Goal: Task Accomplishment & Management: Manage account settings

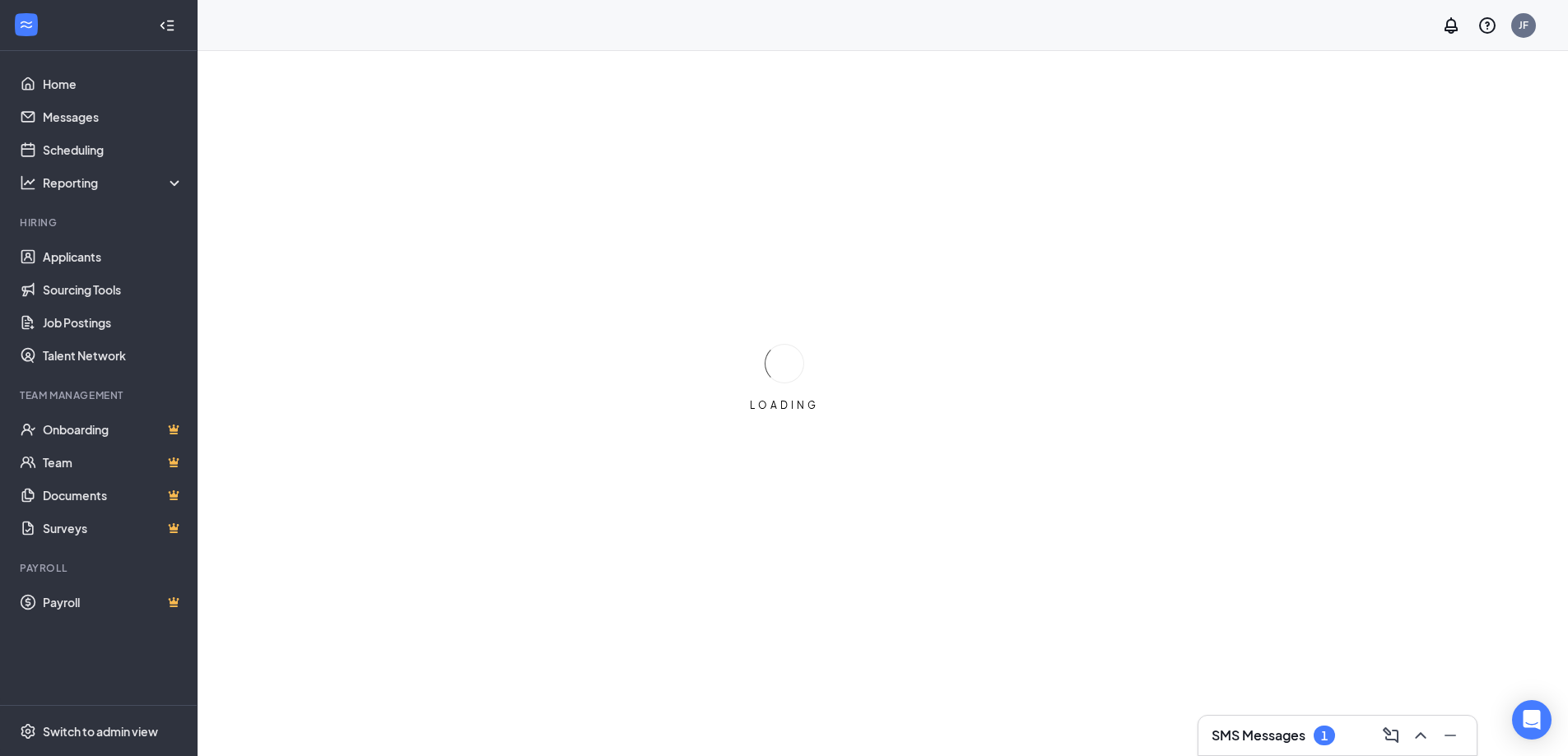
click at [1274, 737] on h3 "SMS Messages" at bounding box center [1259, 736] width 94 height 19
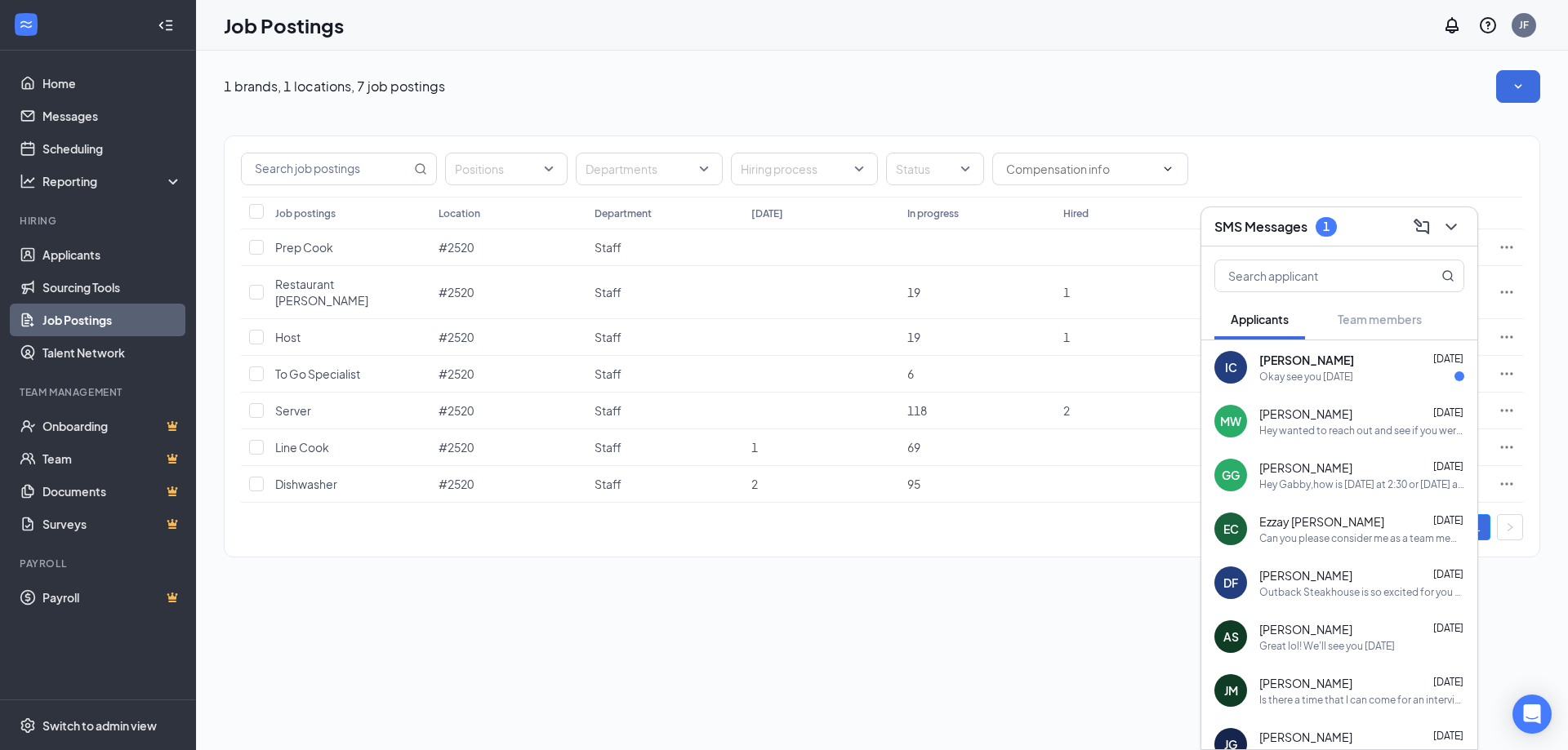
click at [1317, 370] on div "Okay see you [DATE]" at bounding box center [1306, 376] width 94 height 14
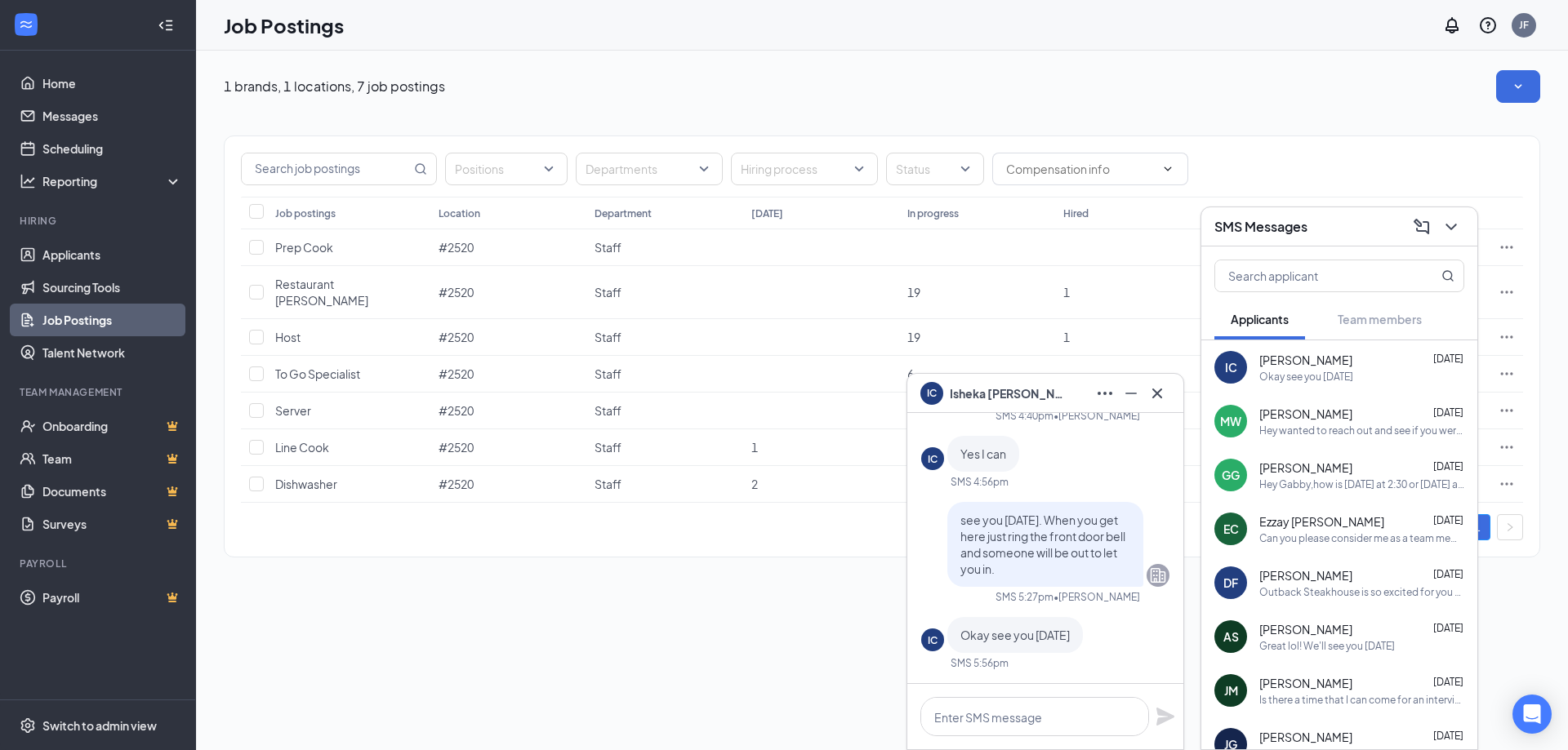
click at [984, 394] on span "[PERSON_NAME]" at bounding box center [1006, 394] width 114 height 18
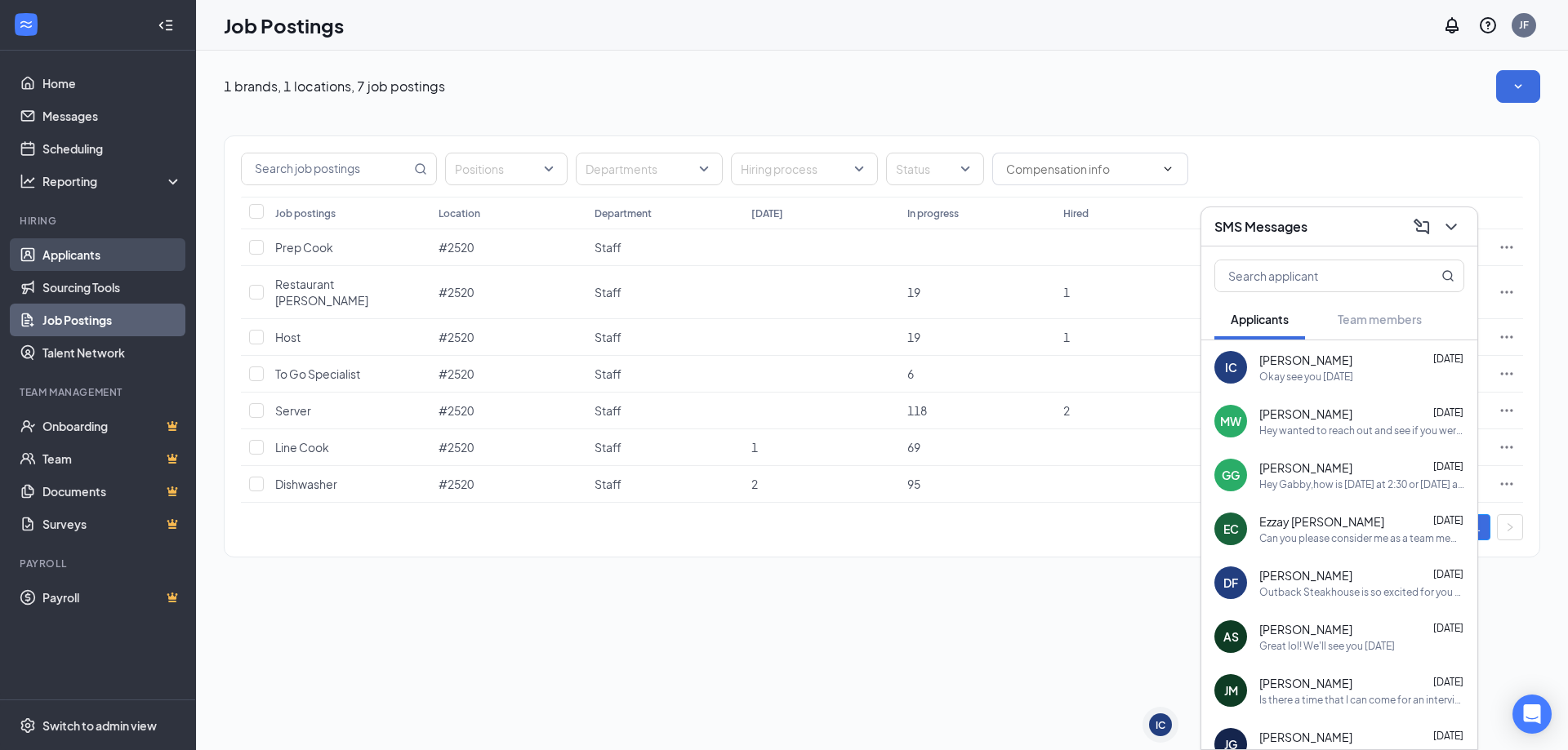
click at [137, 270] on link "Applicants" at bounding box center [112, 254] width 139 height 33
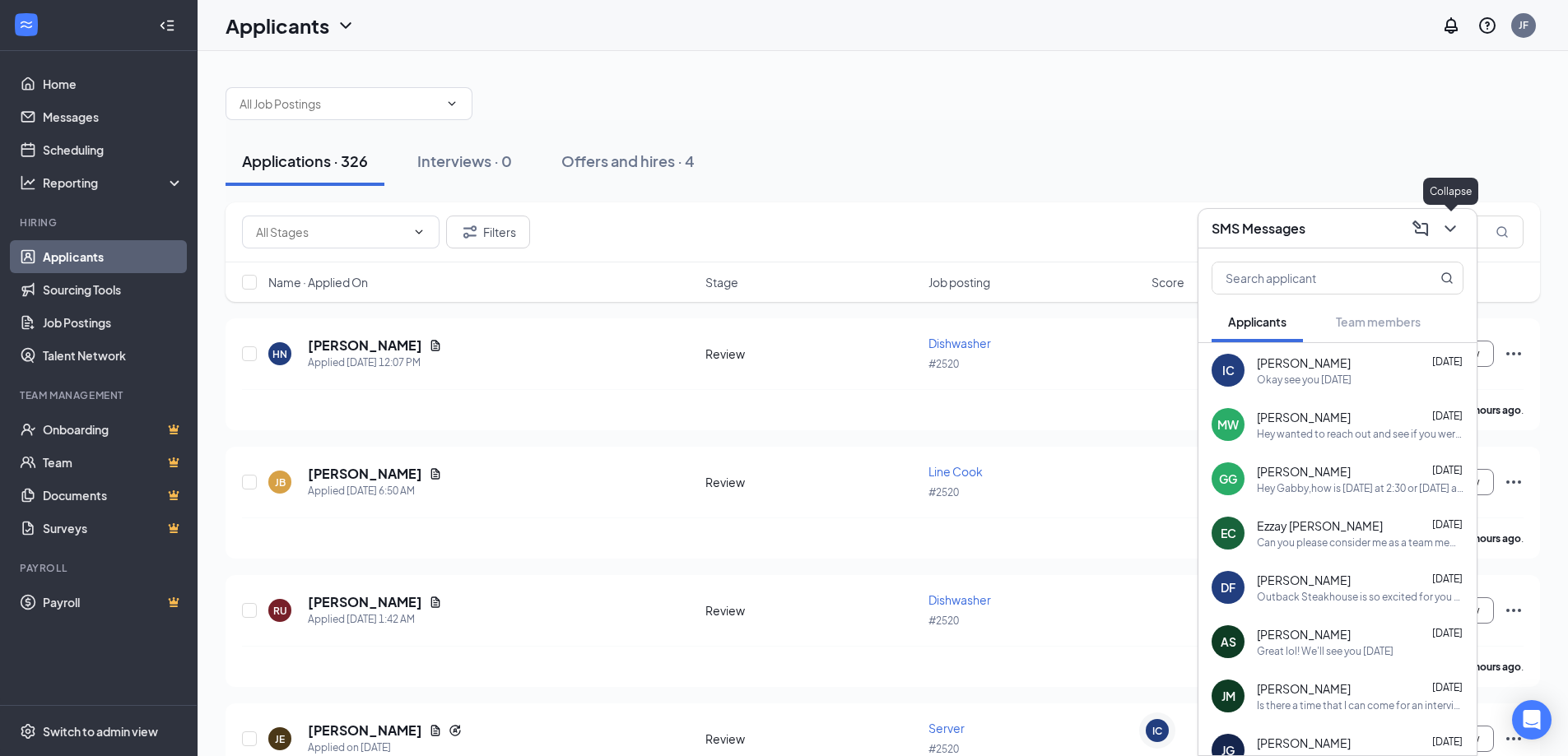
click at [1463, 231] on button at bounding box center [1450, 228] width 26 height 26
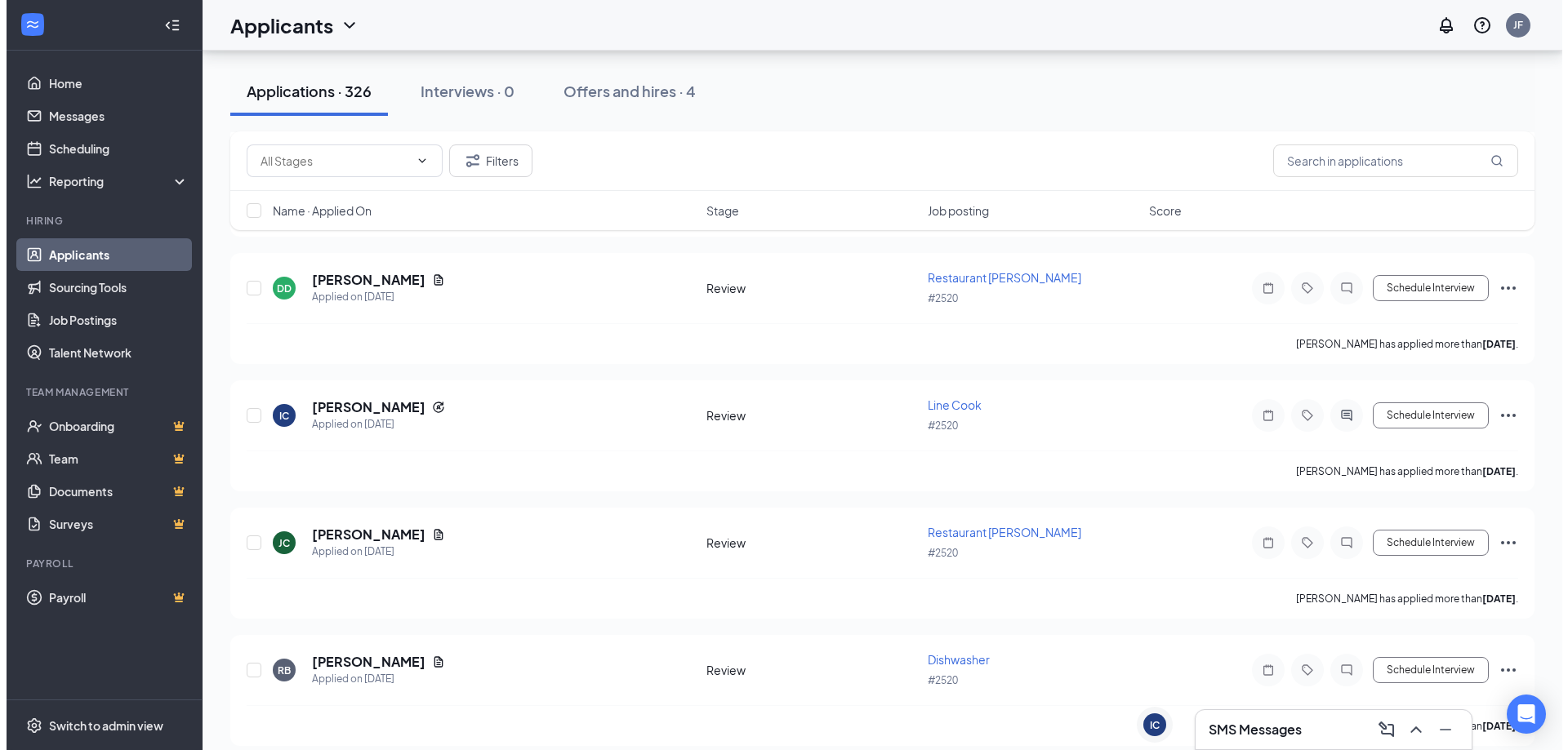
scroll to position [2776, 0]
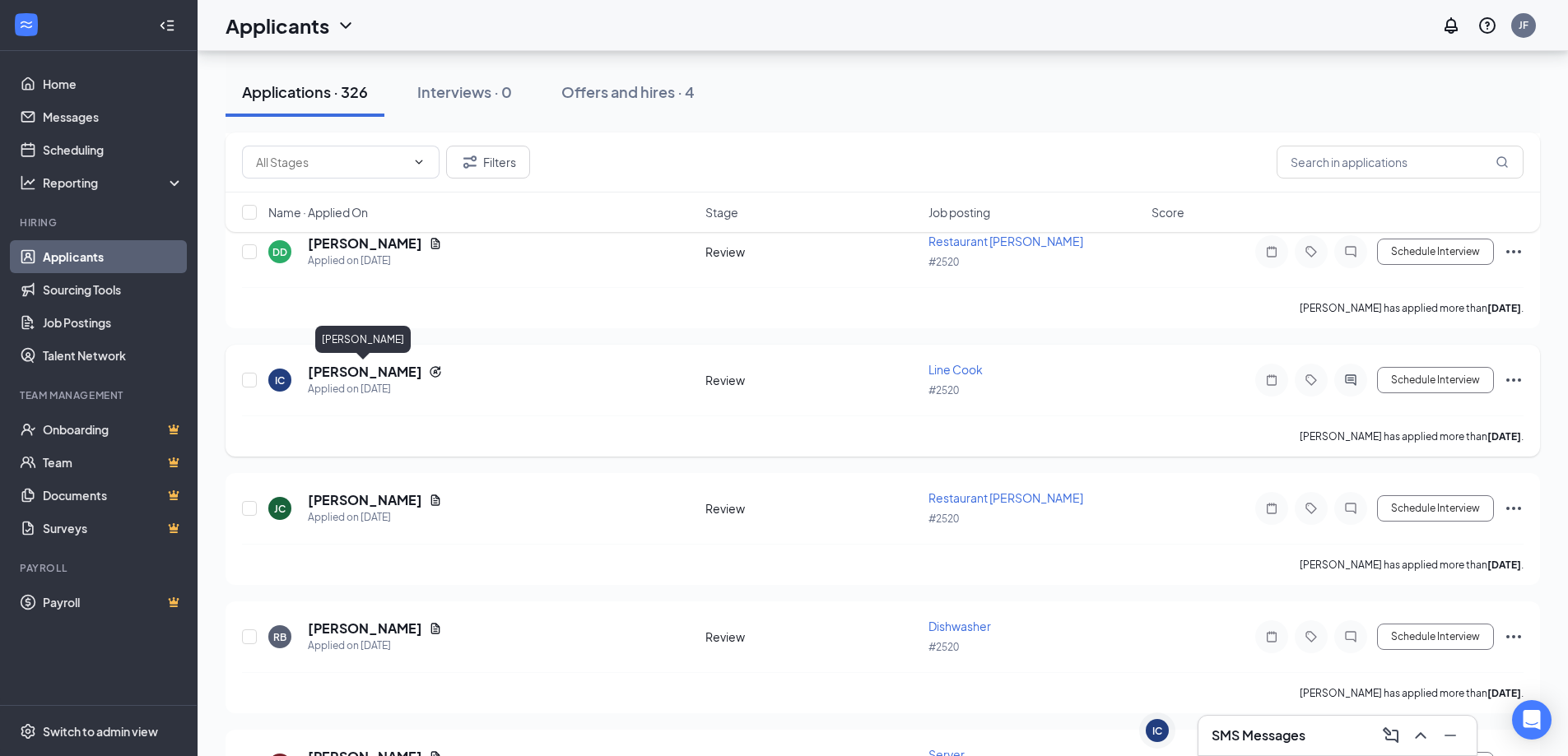
click at [384, 372] on h5 "[PERSON_NAME]" at bounding box center [365, 373] width 114 height 19
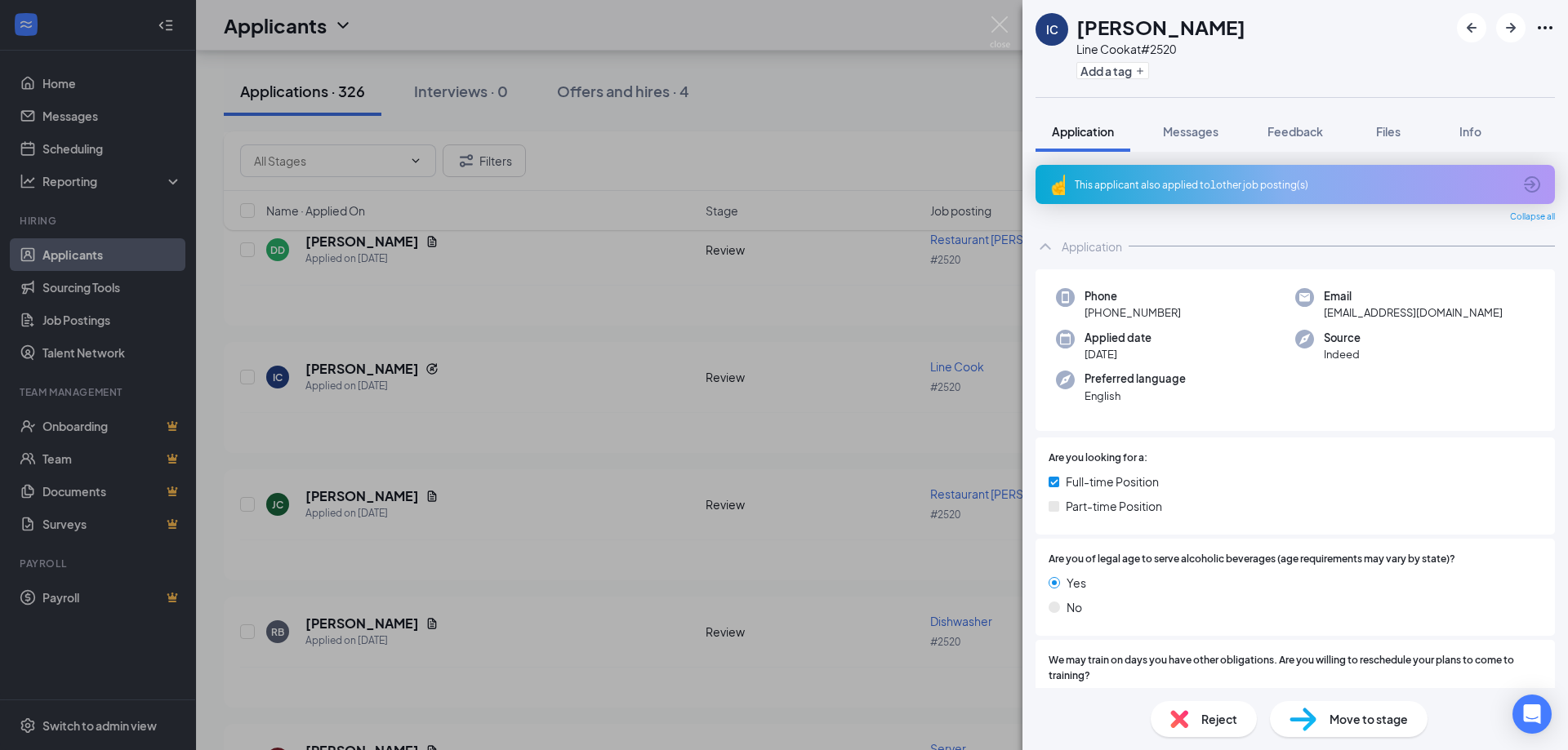
click at [1542, 34] on icon "Ellipses" at bounding box center [1545, 28] width 19 height 19
click at [1429, 64] on link "View full application" at bounding box center [1421, 58] width 105 height 18
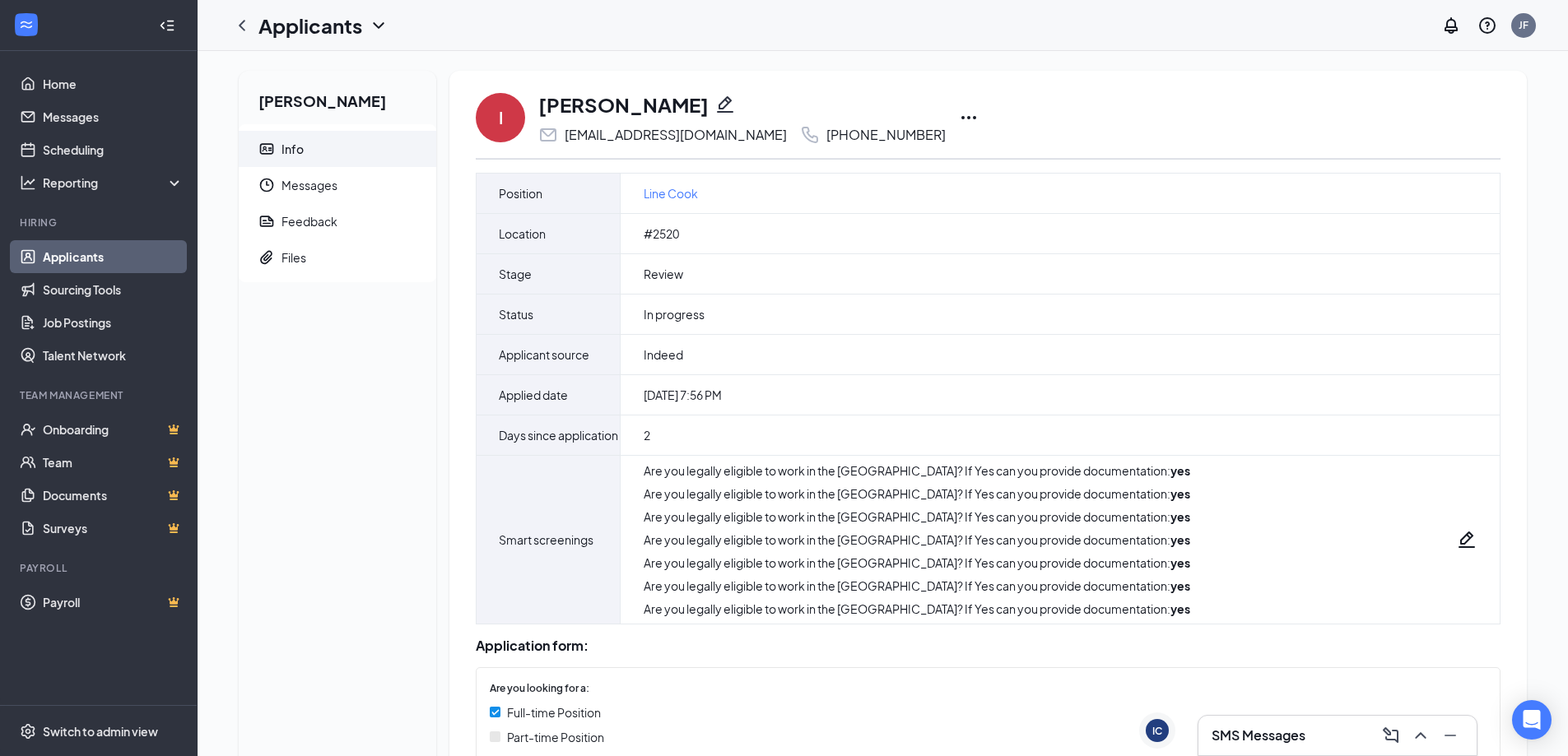
click at [959, 111] on icon "Ellipses" at bounding box center [968, 117] width 19 height 19
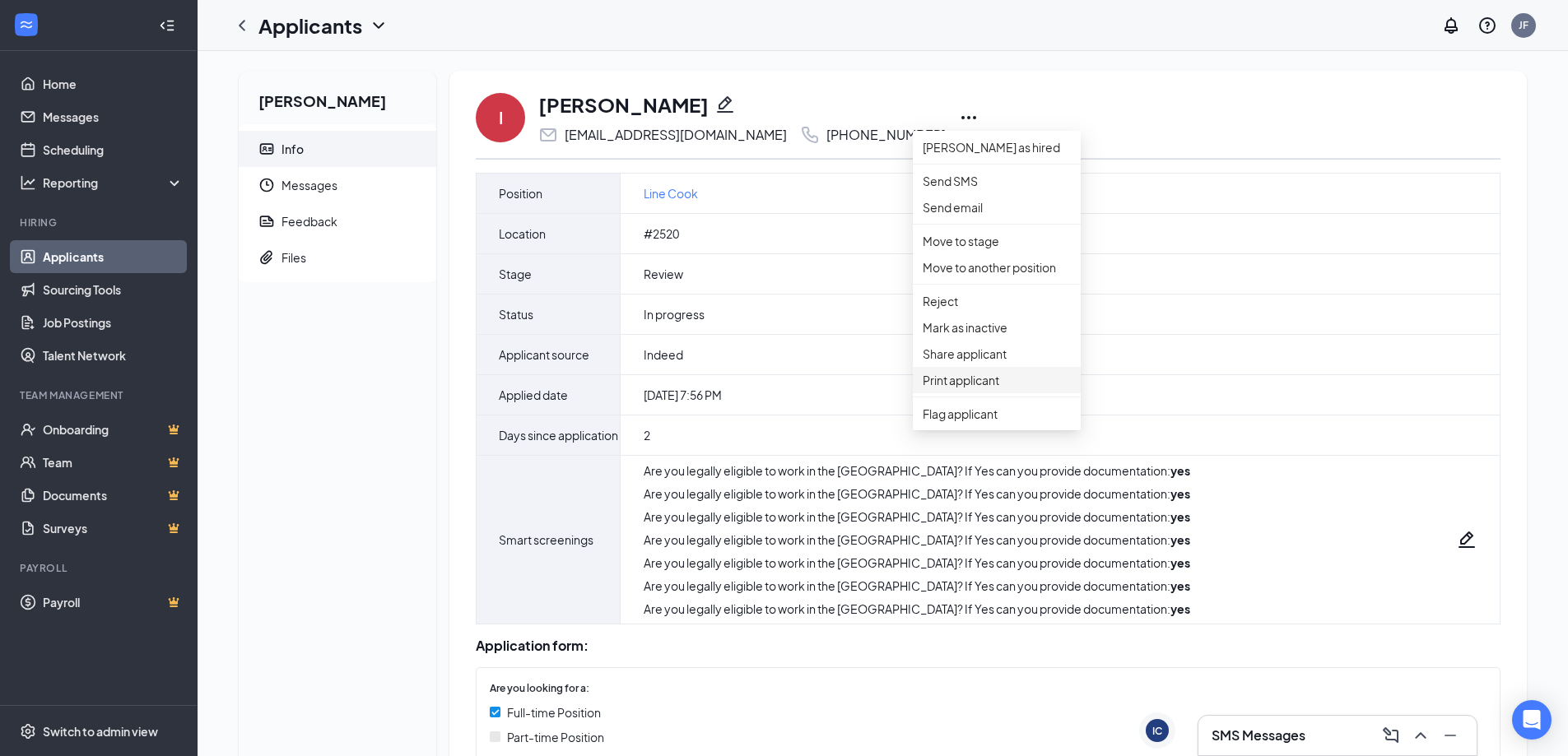
click at [976, 389] on p "Print applicant" at bounding box center [997, 380] width 148 height 19
